Goal: Check status: Check status

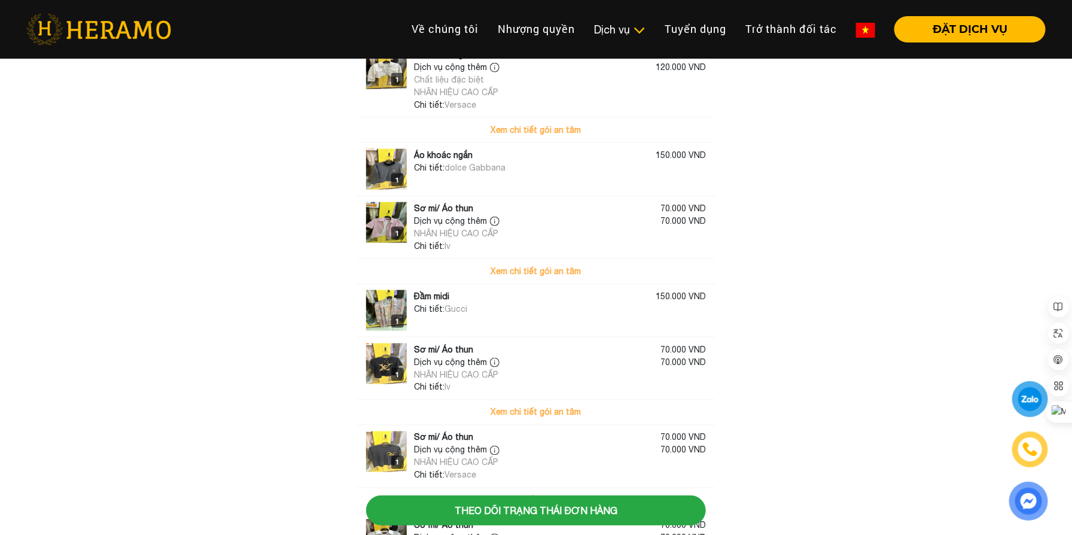
scroll to position [689, 0]
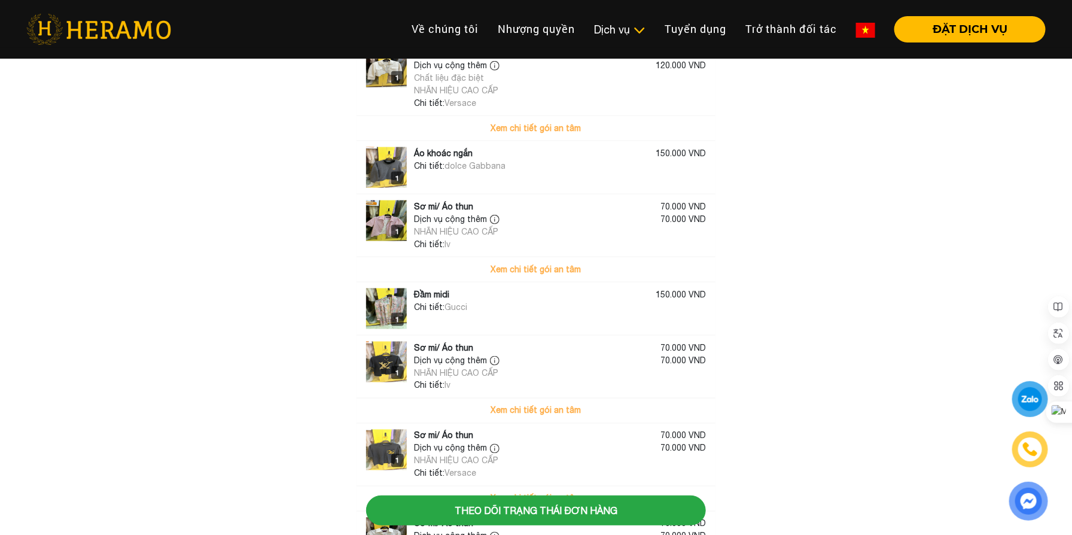
click at [378, 310] on img at bounding box center [386, 308] width 41 height 41
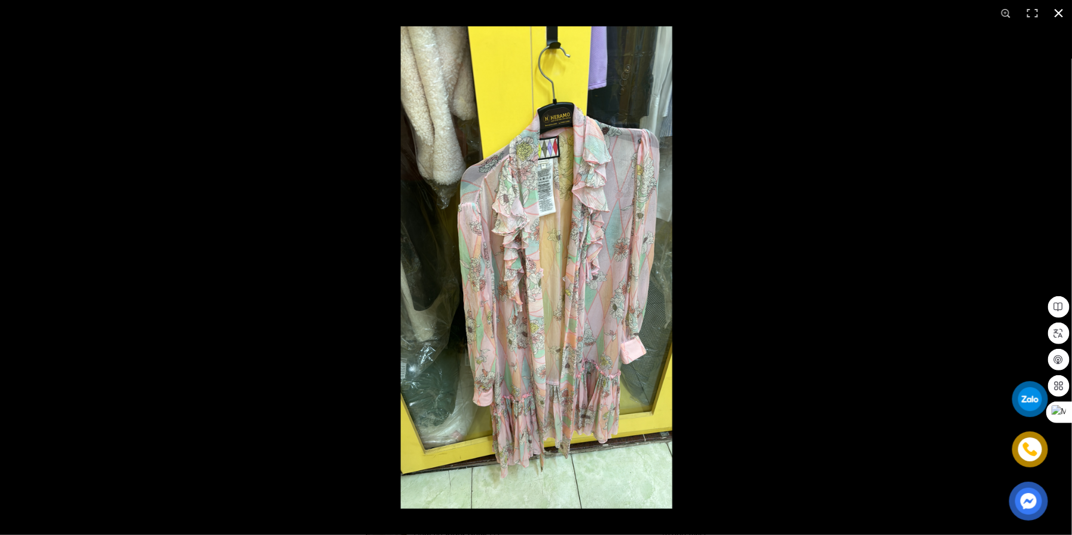
click at [290, 338] on div at bounding box center [536, 267] width 1072 height 535
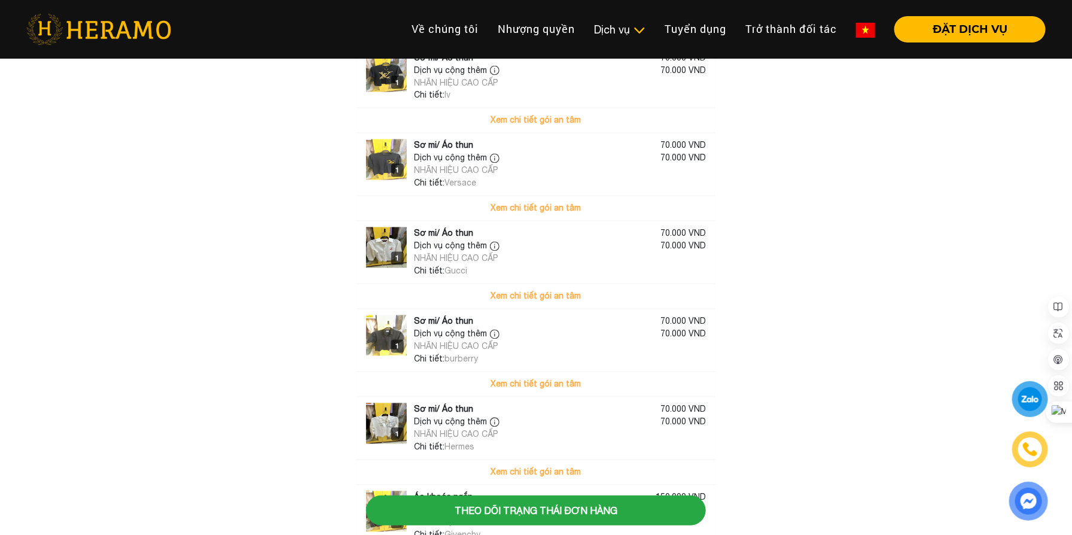
scroll to position [979, 0]
click at [383, 247] on img at bounding box center [386, 247] width 41 height 41
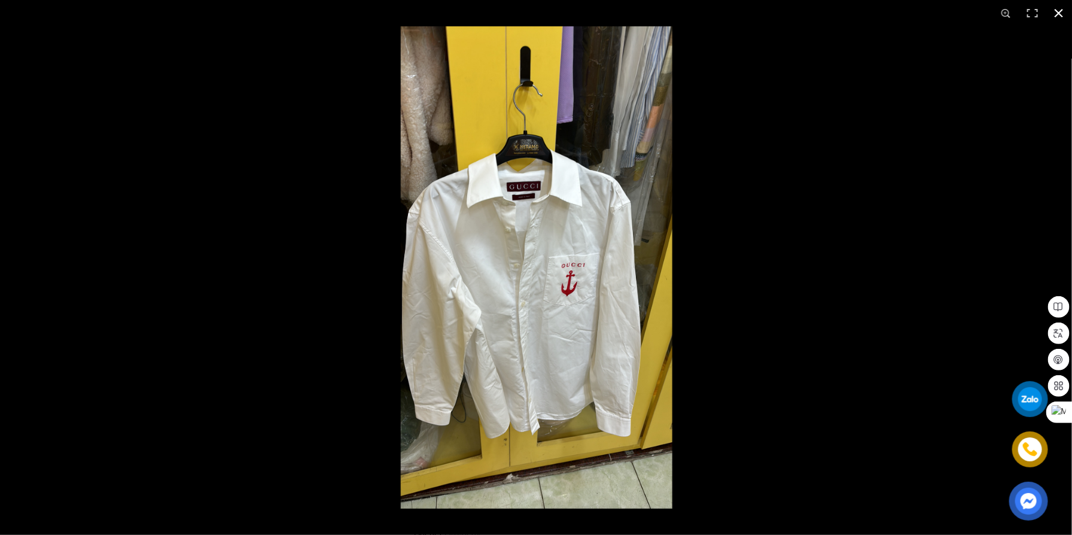
click at [293, 329] on div at bounding box center [536, 267] width 1072 height 535
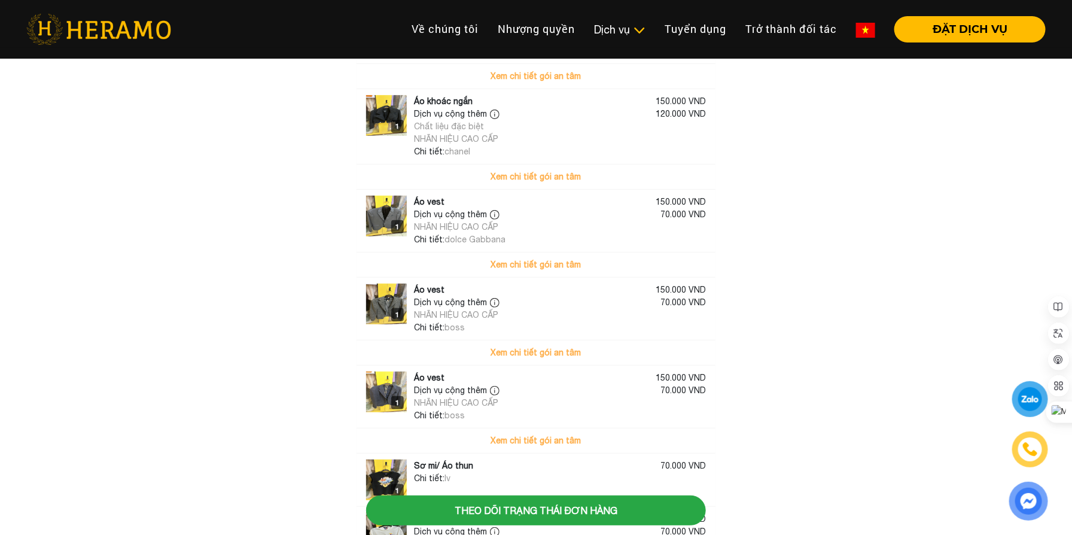
scroll to position [0, 0]
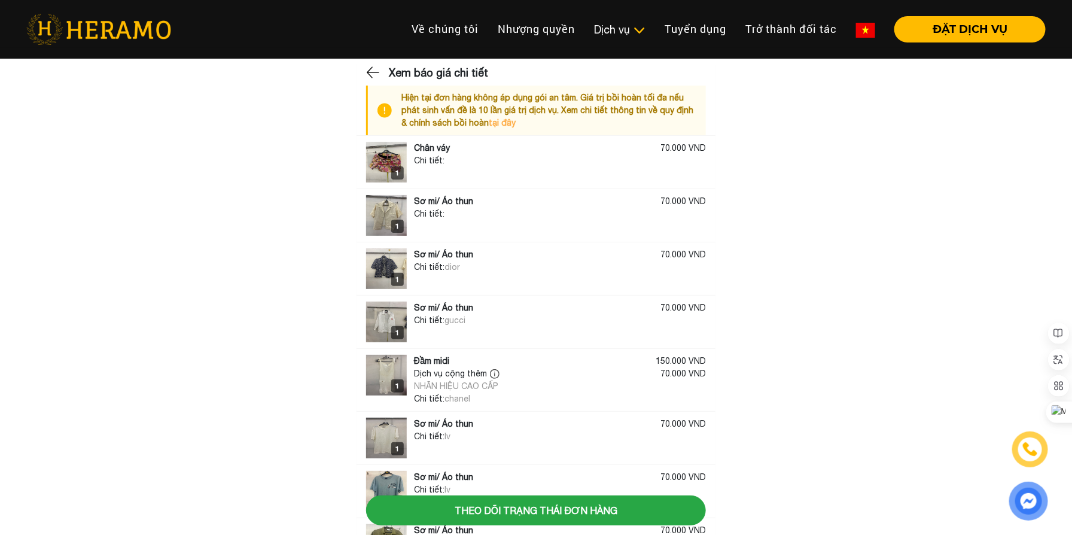
click at [343, 411] on main "Xem báo giá chi tiết Hiện tại đơn hàng không áp dụng gói an tâm. Giá trị bồi ho…" at bounding box center [536, 485] width 1072 height 841
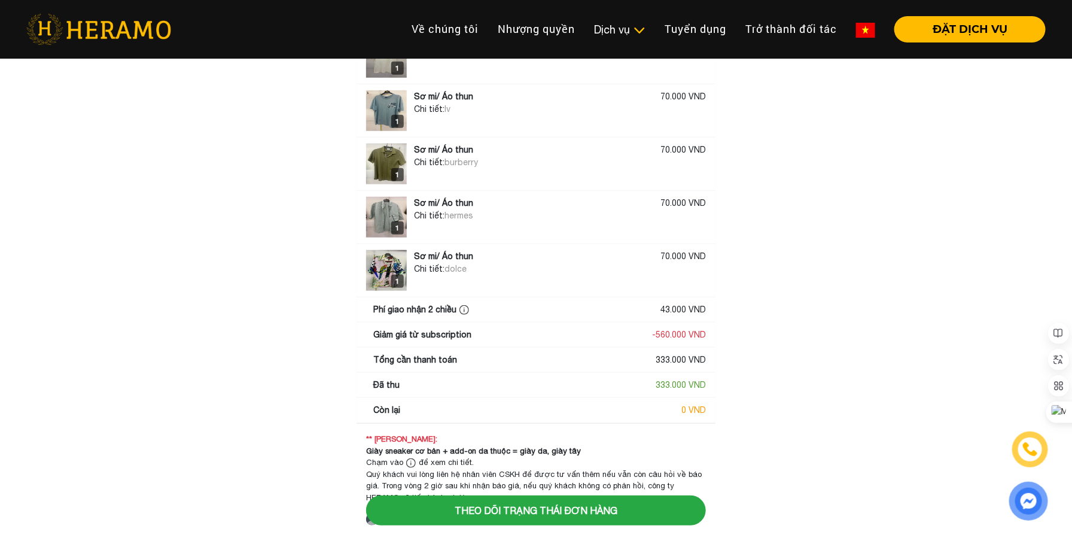
scroll to position [387, 0]
